Goal: Task Accomplishment & Management: Manage account settings

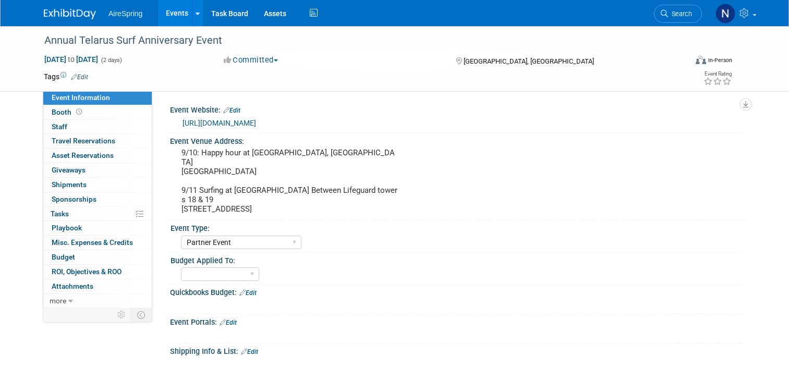
select select "Partner Event"
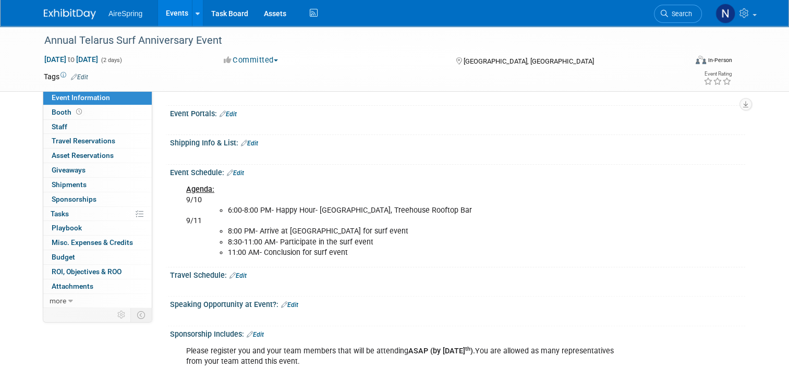
click at [178, 25] on link "Events" at bounding box center [177, 13] width 38 height 26
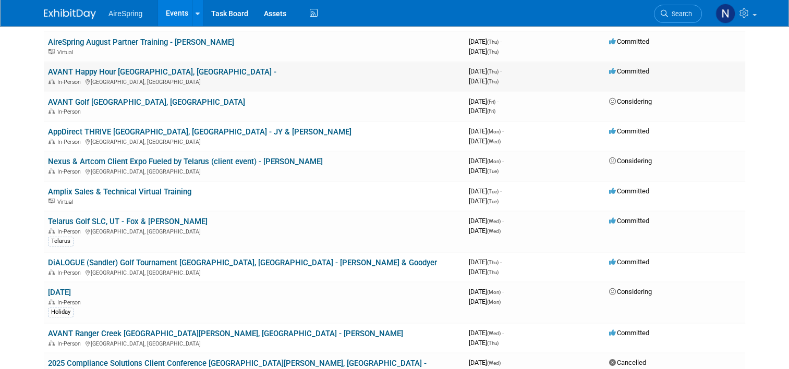
scroll to position [261, 0]
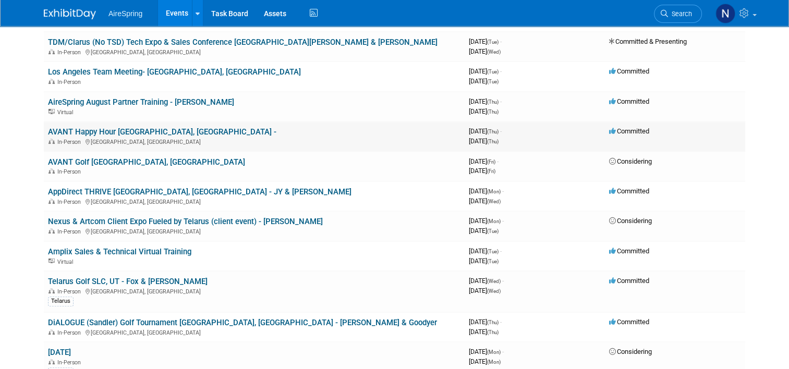
click at [206, 137] on div "In-Person Louisville, KY" at bounding box center [254, 141] width 412 height 8
click at [122, 130] on link "AVANT Happy Hour Louisville, KY -" at bounding box center [162, 131] width 228 height 9
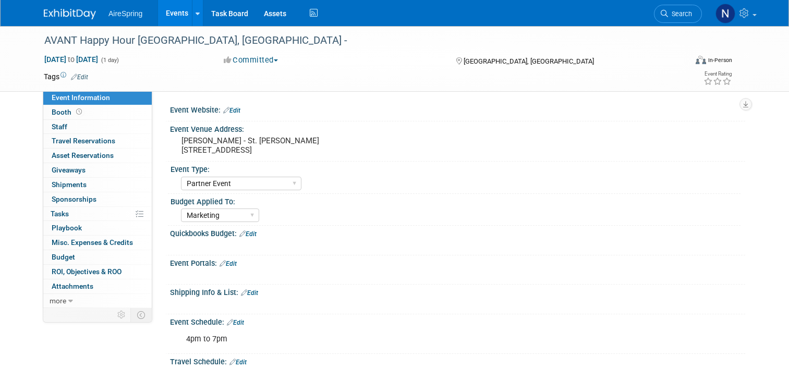
select select "Partner Event"
select select "Marketing"
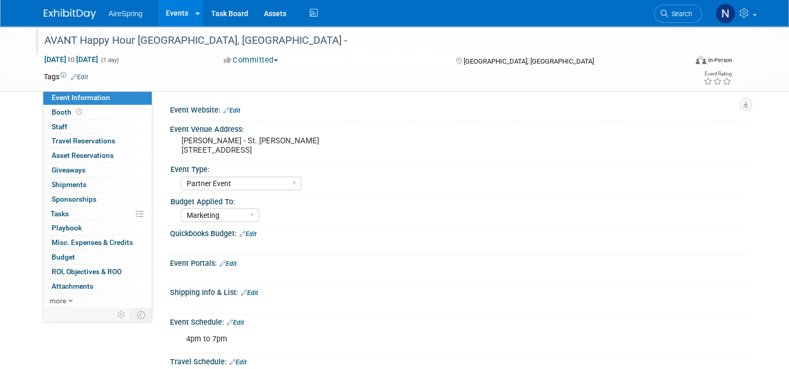
click at [267, 33] on div "AVANT Happy Hour [GEOGRAPHIC_DATA], [GEOGRAPHIC_DATA] -" at bounding box center [357, 40] width 633 height 19
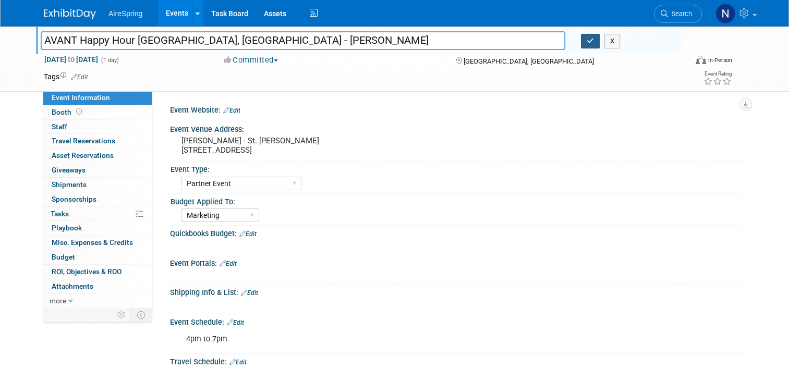
type input "AVANT Happy Hour [GEOGRAPHIC_DATA], [GEOGRAPHIC_DATA] - [PERSON_NAME]"
click at [588, 40] on button "button" at bounding box center [590, 41] width 19 height 15
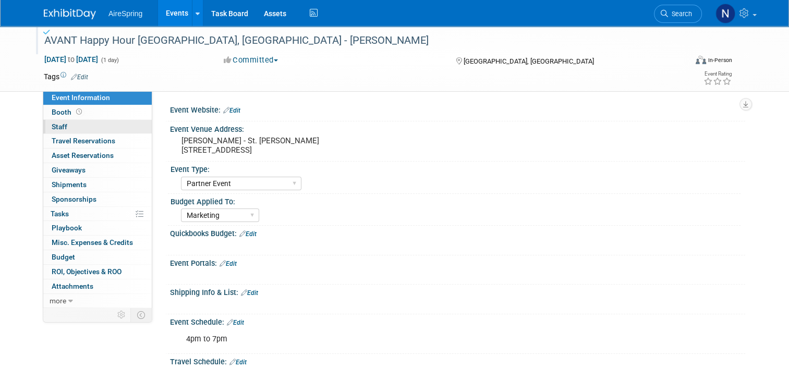
click at [77, 125] on link "0 Staff 0" at bounding box center [97, 127] width 108 height 14
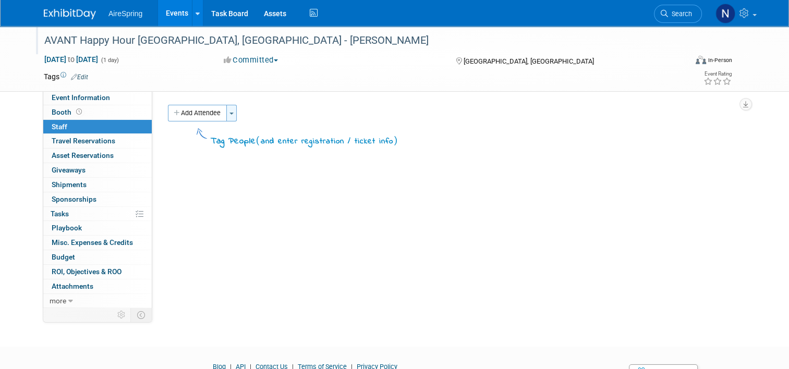
click at [229, 113] on span "button" at bounding box center [231, 114] width 4 height 2
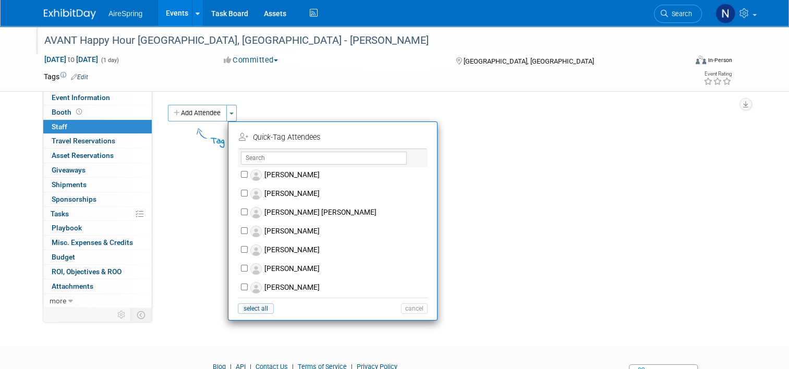
scroll to position [521, 0]
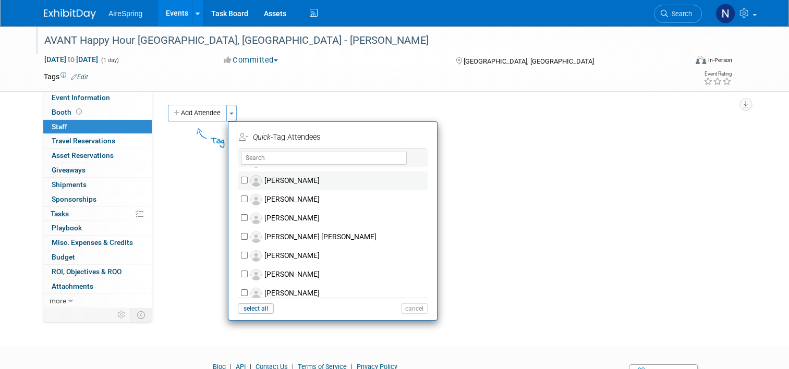
click at [294, 179] on label "[PERSON_NAME]" at bounding box center [340, 181] width 184 height 19
click at [248, 179] on input "[PERSON_NAME]" at bounding box center [244, 180] width 7 height 7
checkbox input "true"
click at [395, 133] on button "Apply" at bounding box center [411, 137] width 32 height 15
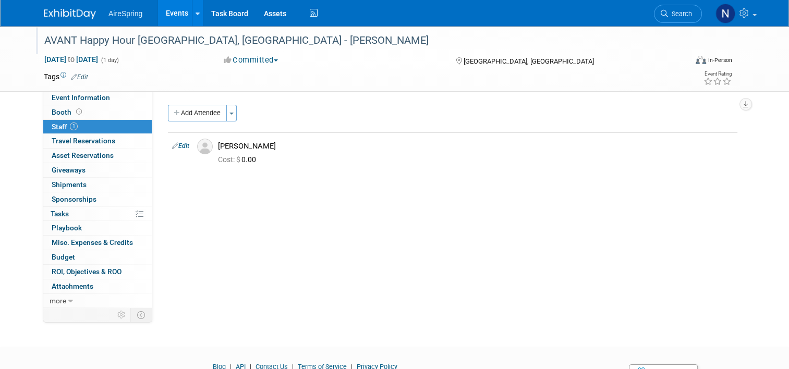
click at [170, 9] on link "Events" at bounding box center [177, 13] width 38 height 26
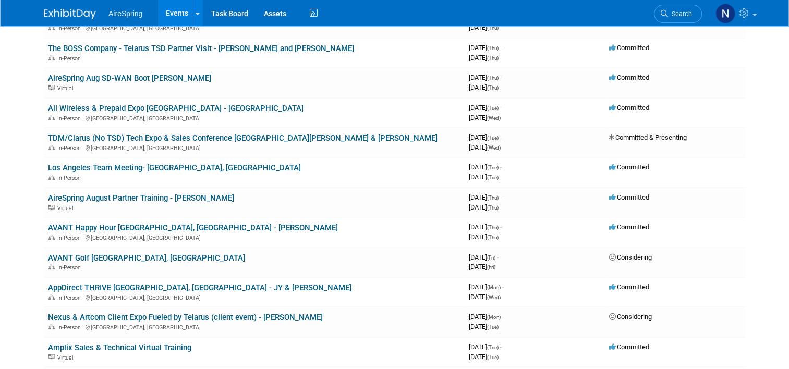
scroll to position [209, 0]
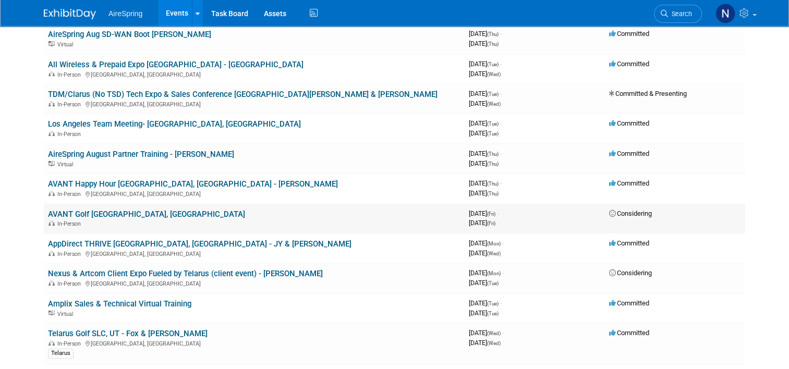
click at [121, 213] on link "AVANT Golf Louisville, KY" at bounding box center [146, 214] width 197 height 9
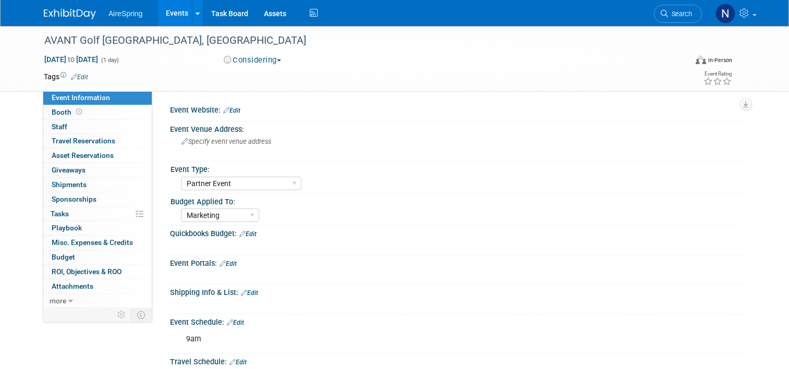
select select "Partner Event"
select select "Marketing"
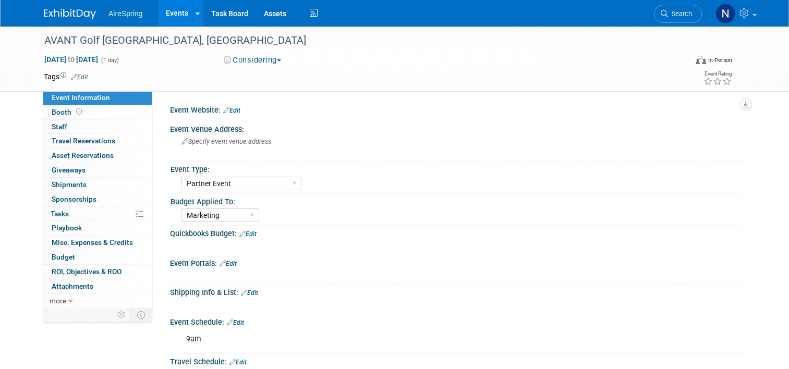
click at [278, 60] on span "button" at bounding box center [279, 60] width 4 height 2
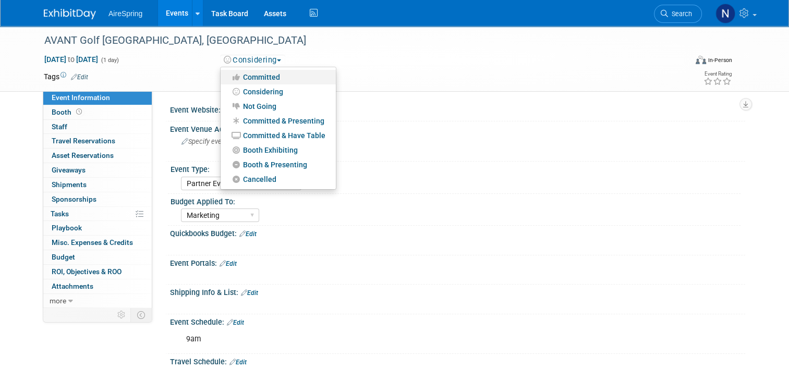
click at [291, 77] on link "Committed" at bounding box center [278, 77] width 115 height 15
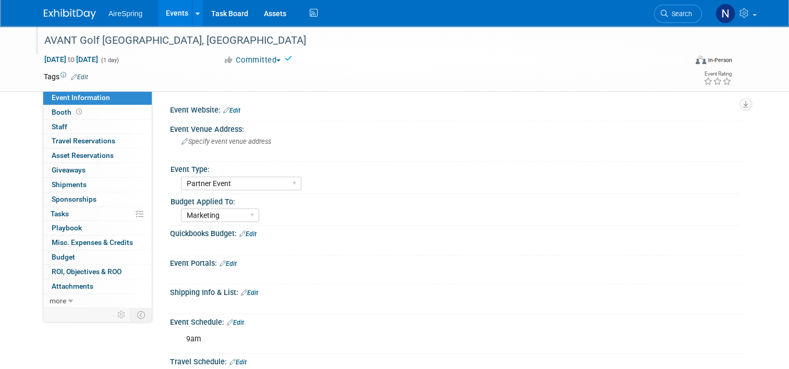
click at [186, 43] on div "AVANT Golf Louisville, KY" at bounding box center [357, 40] width 633 height 19
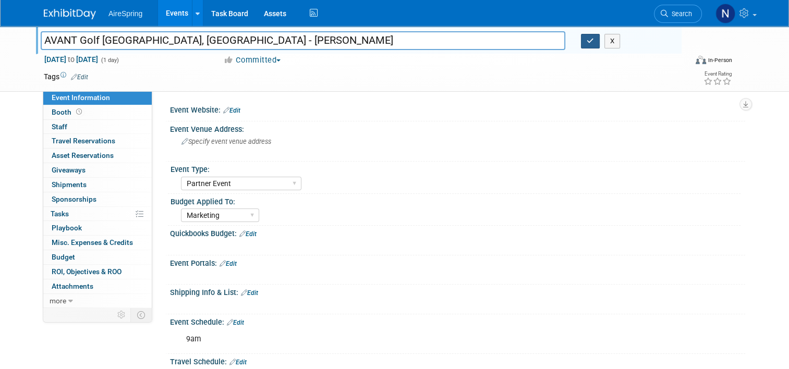
type input "AVANT Golf [GEOGRAPHIC_DATA], [GEOGRAPHIC_DATA] - [PERSON_NAME]"
click at [590, 43] on icon "button" at bounding box center [590, 41] width 7 height 7
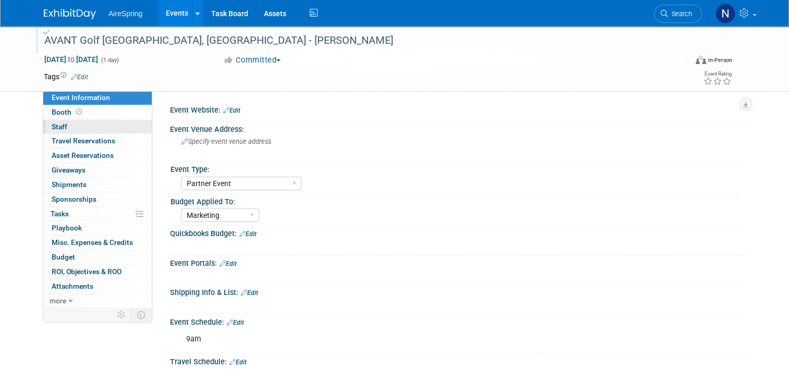
click at [89, 130] on link "0 Staff 0" at bounding box center [97, 127] width 108 height 14
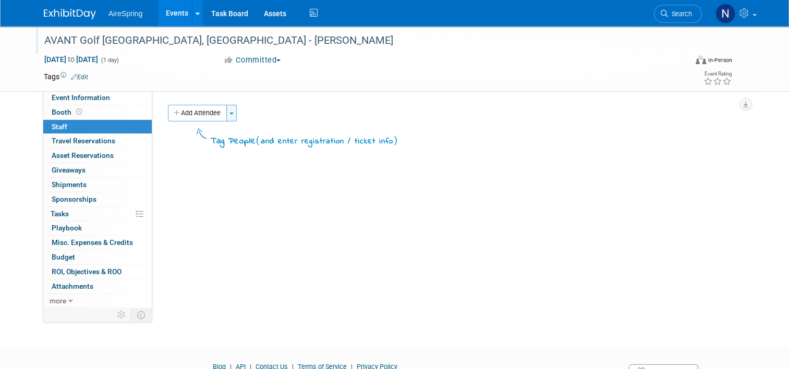
click at [231, 117] on button "Toggle Dropdown" at bounding box center [231, 113] width 10 height 17
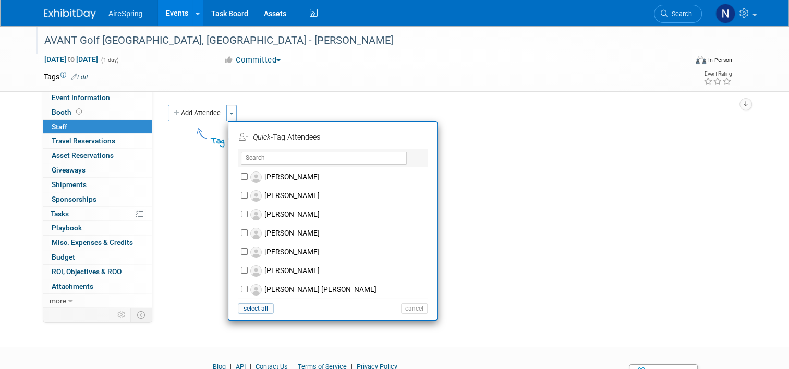
scroll to position [469, 0]
click at [297, 230] on label "[PERSON_NAME]" at bounding box center [340, 233] width 184 height 19
click at [248, 230] on input "[PERSON_NAME]" at bounding box center [244, 232] width 7 height 7
checkbox input "true"
click at [413, 136] on button "Apply" at bounding box center [411, 137] width 32 height 15
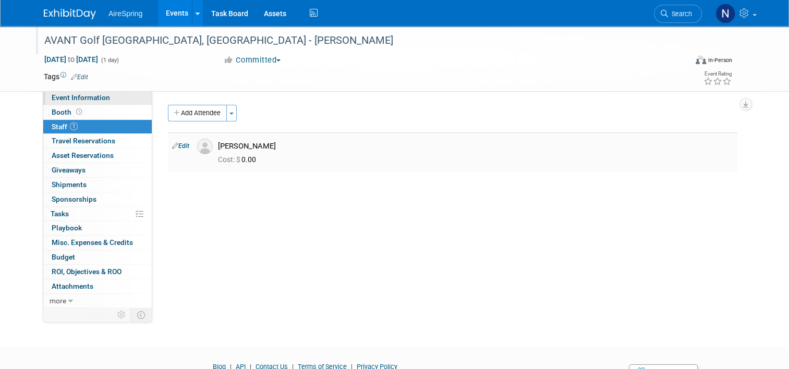
click at [99, 100] on span "Event Information" at bounding box center [81, 97] width 58 height 8
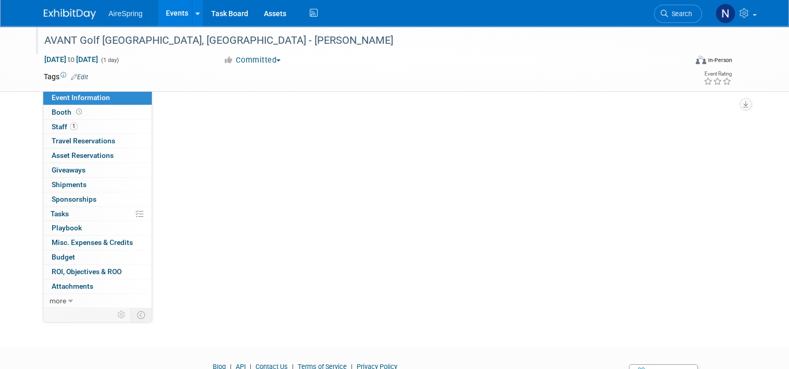
select select "Partner Event"
select select "Marketing"
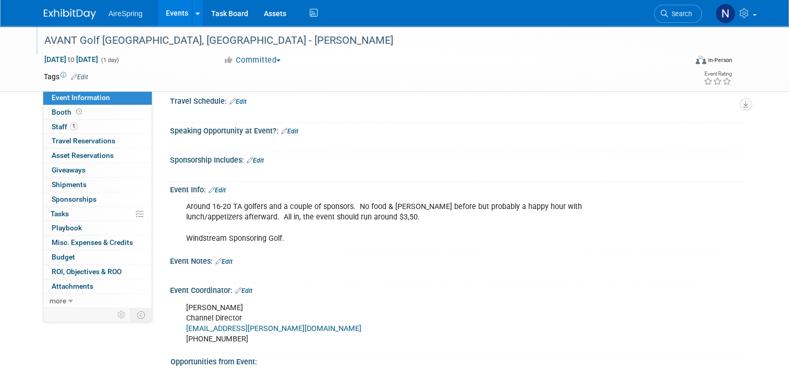
scroll to position [209, 0]
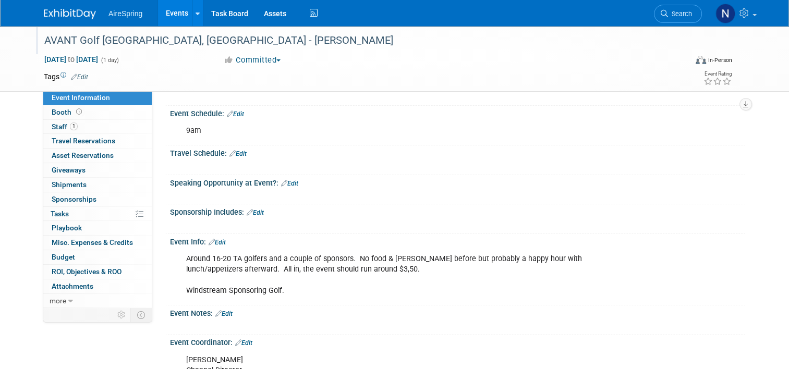
click at [162, 14] on link "Events" at bounding box center [177, 13] width 38 height 26
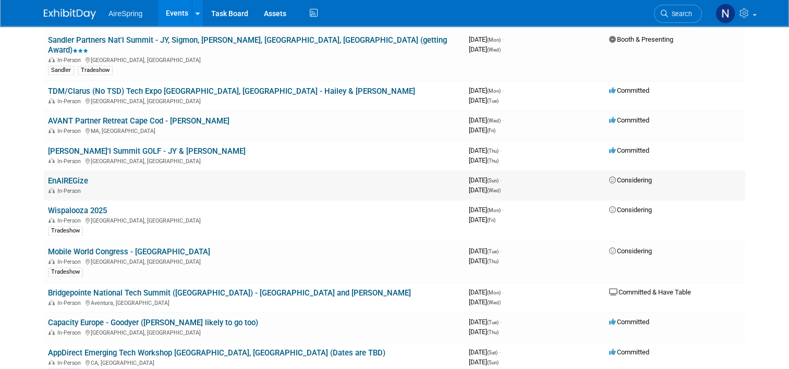
scroll to position [1408, 0]
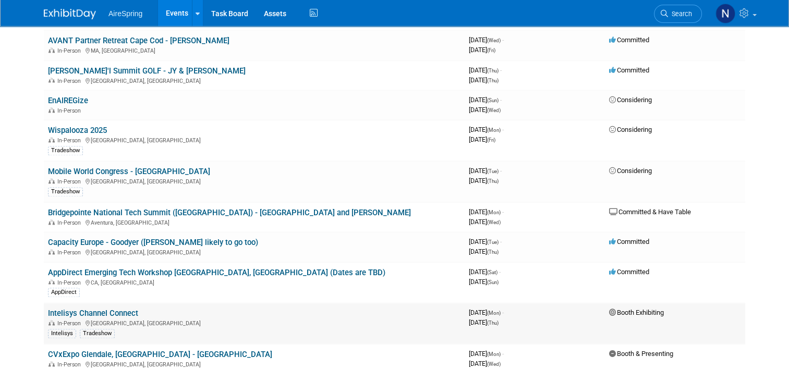
click at [113, 309] on link "Intelisys Channel Connect" at bounding box center [93, 313] width 90 height 9
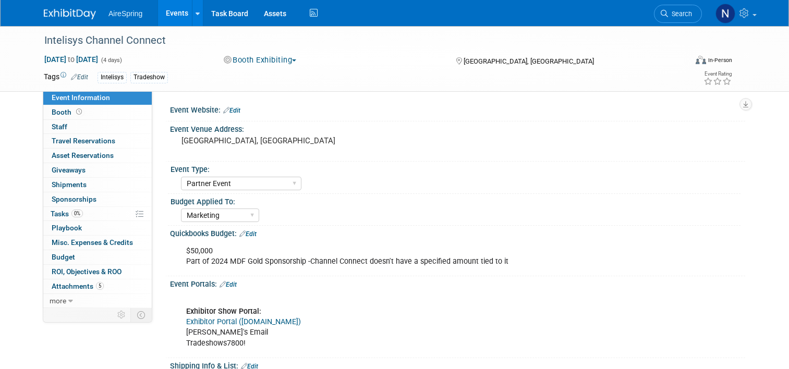
select select "Partner Event"
select select "Marketing"
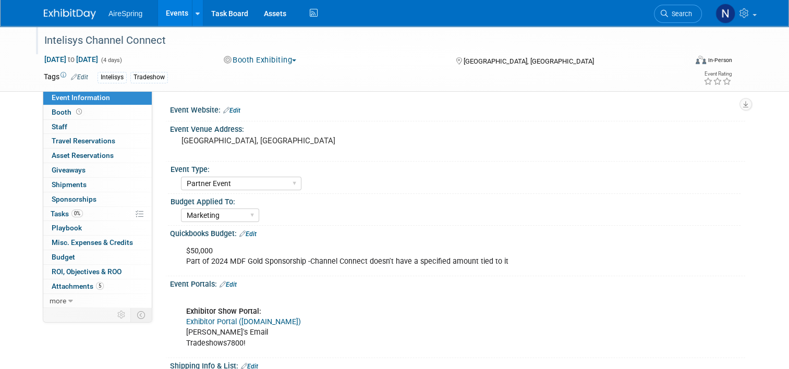
click at [279, 39] on div "Intelisys Channel Connect" at bounding box center [357, 40] width 633 height 19
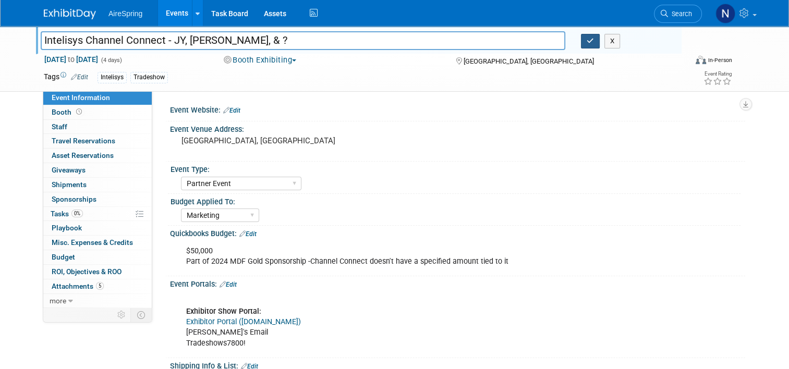
type input "Intelisys Channel Connect - JY, [PERSON_NAME], & ?"
click at [597, 38] on button "button" at bounding box center [590, 41] width 19 height 15
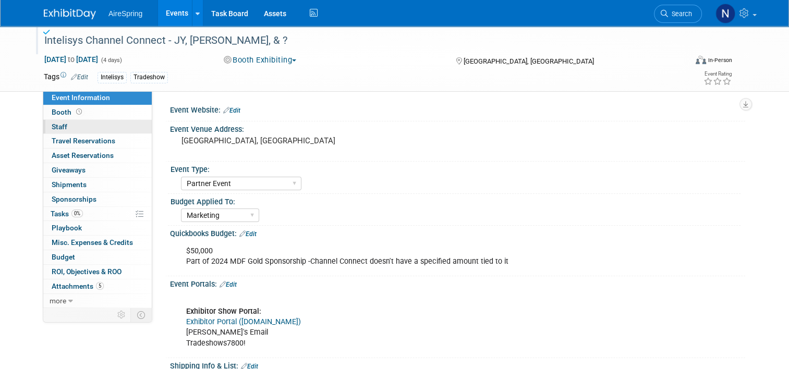
click at [116, 122] on link "0 Staff 0" at bounding box center [97, 127] width 108 height 14
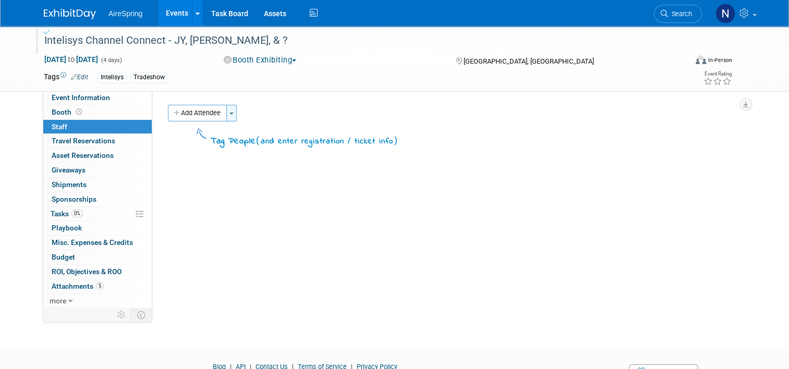
click at [229, 116] on button "Toggle Dropdown" at bounding box center [231, 113] width 10 height 17
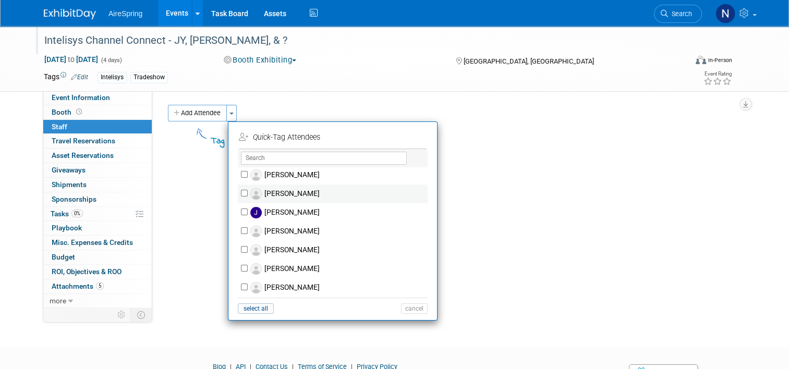
scroll to position [626, 0]
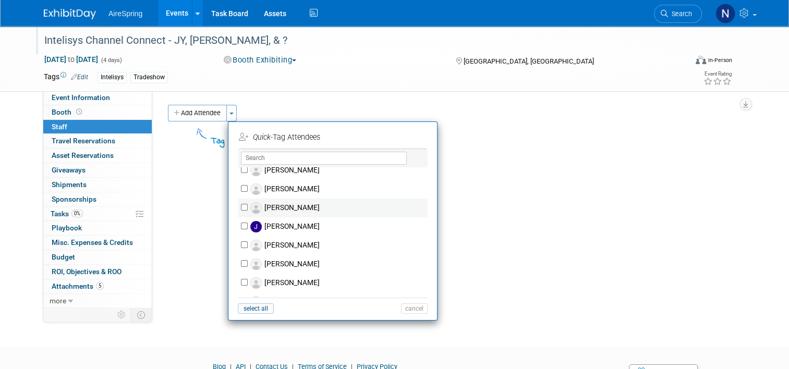
click at [277, 207] on label "[PERSON_NAME]" at bounding box center [340, 208] width 184 height 19
click at [248, 207] on input "[PERSON_NAME]" at bounding box center [244, 207] width 7 height 7
checkbox input "true"
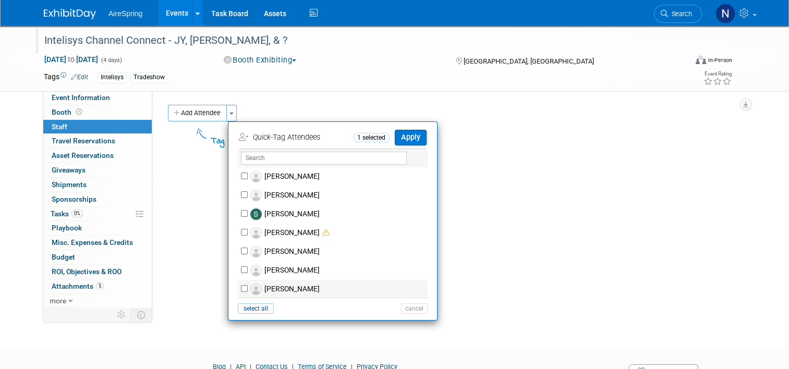
scroll to position [1273, 0]
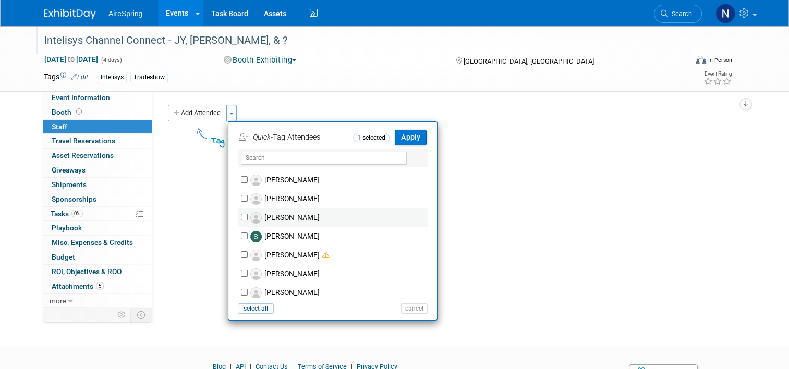
click at [282, 207] on div "[PERSON_NAME] [PERSON_NAME] (me)" at bounding box center [333, 232] width 190 height 130
drag, startPoint x: 282, startPoint y: 207, endPoint x: 239, endPoint y: 198, distance: 43.1
click at [241, 198] on input "[PERSON_NAME]" at bounding box center [244, 198] width 7 height 7
checkbox input "true"
click at [401, 138] on button "Apply" at bounding box center [411, 137] width 32 height 15
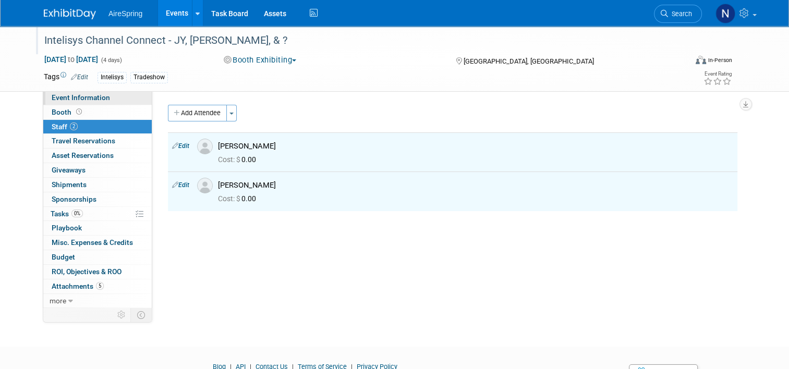
click at [70, 102] on span "Event Information" at bounding box center [81, 97] width 58 height 8
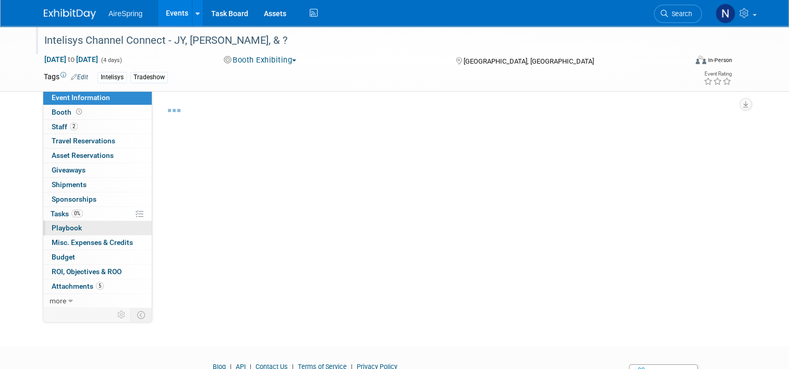
select select "Partner Event"
select select "Marketing"
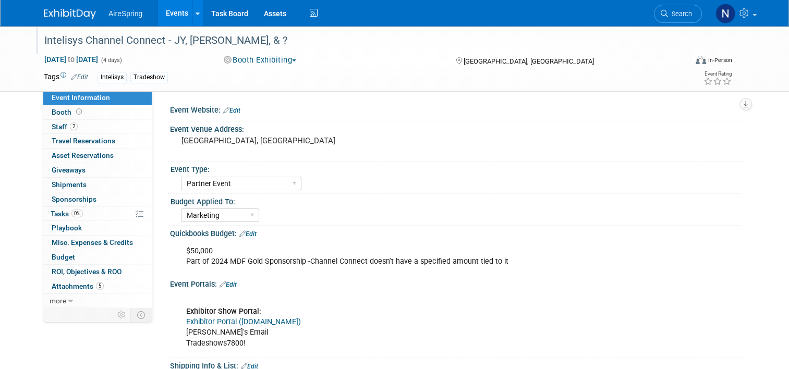
click at [177, 15] on link "Events" at bounding box center [177, 13] width 38 height 26
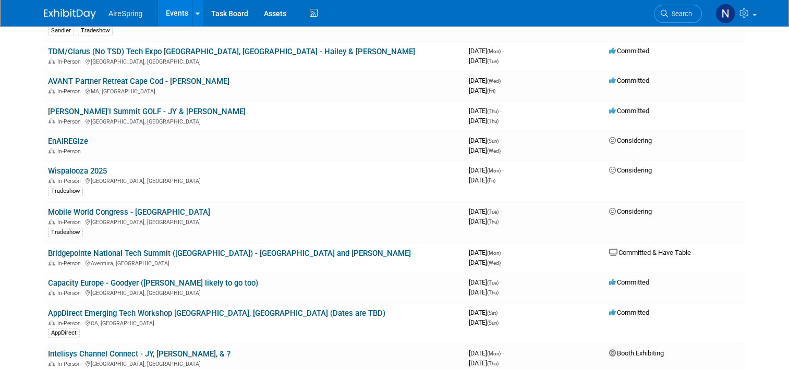
scroll to position [1460, 0]
